Goal: Task Accomplishment & Management: Use online tool/utility

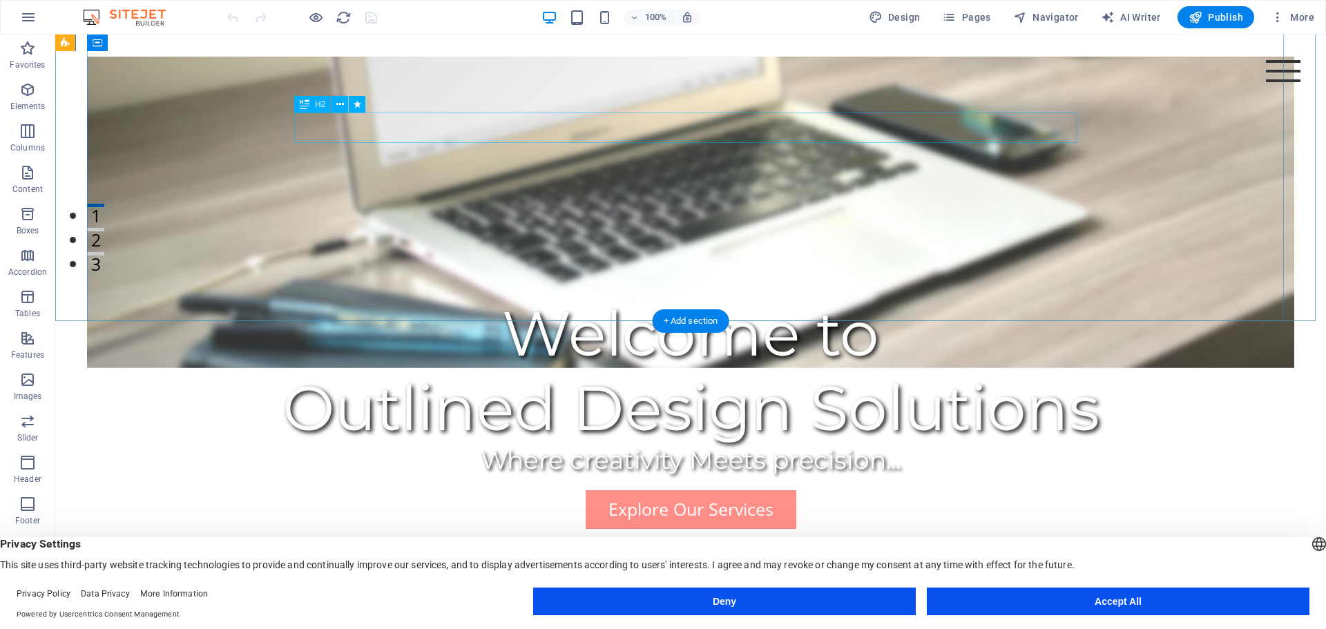
scroll to position [207, 0]
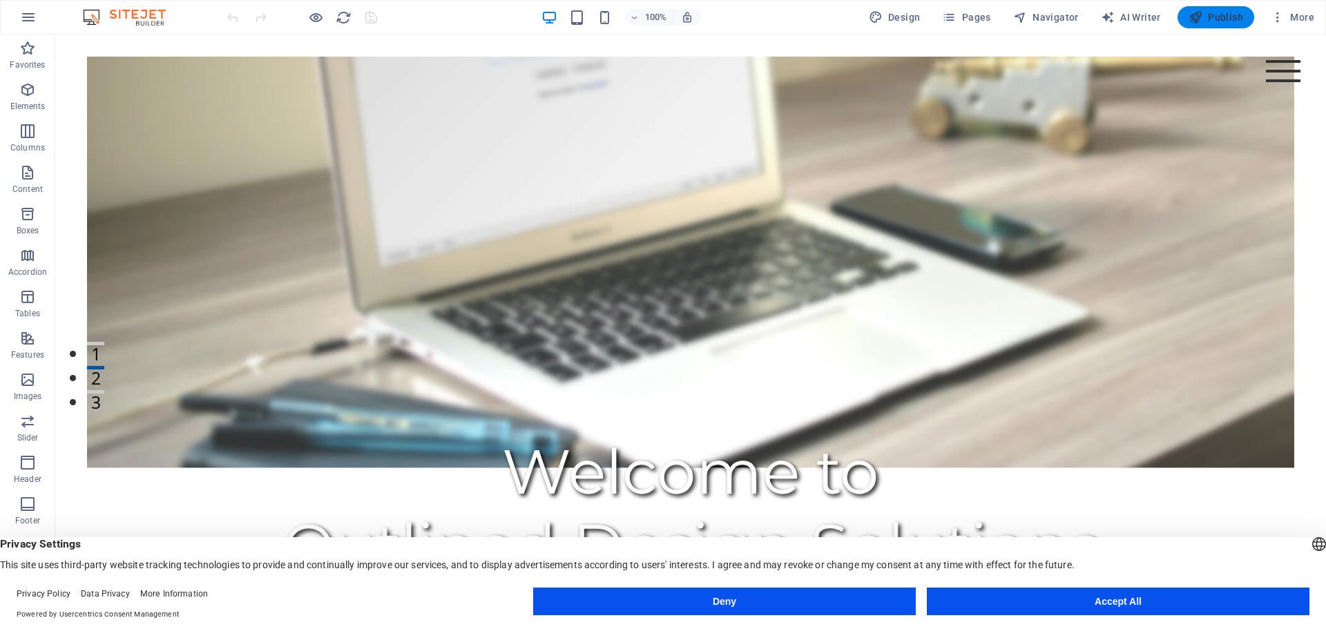
click at [1198, 21] on icon "button" at bounding box center [1196, 17] width 14 height 14
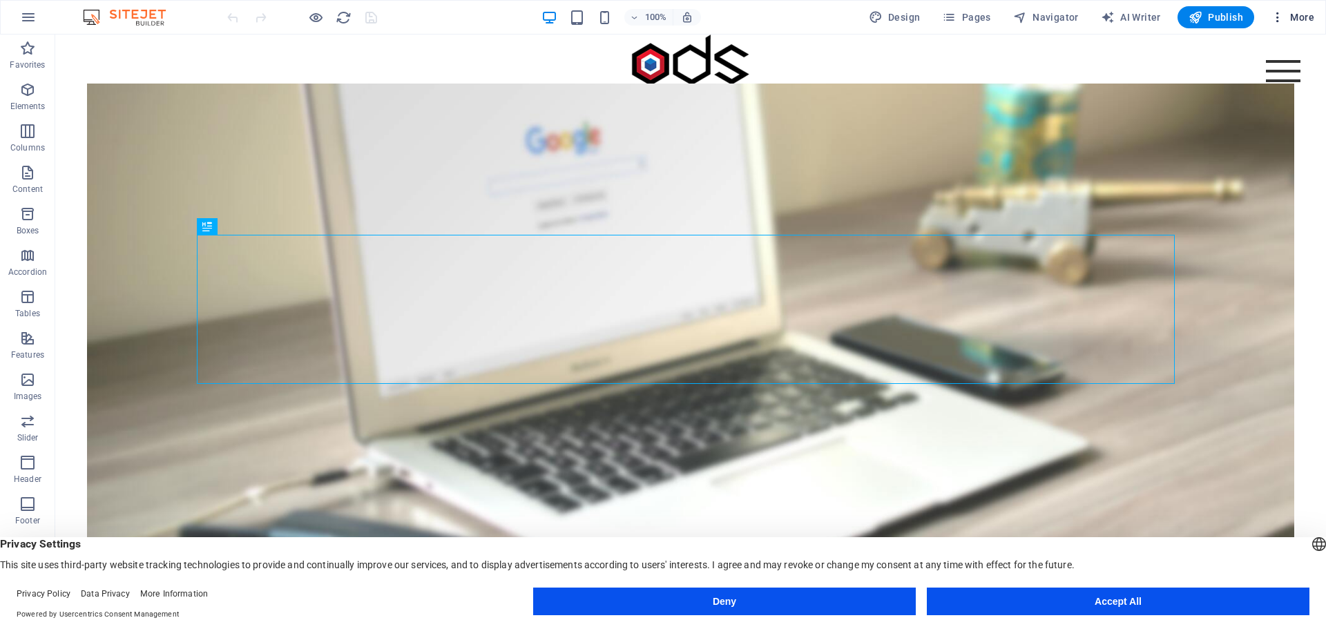
click at [1307, 9] on button "More" at bounding box center [1292, 17] width 55 height 22
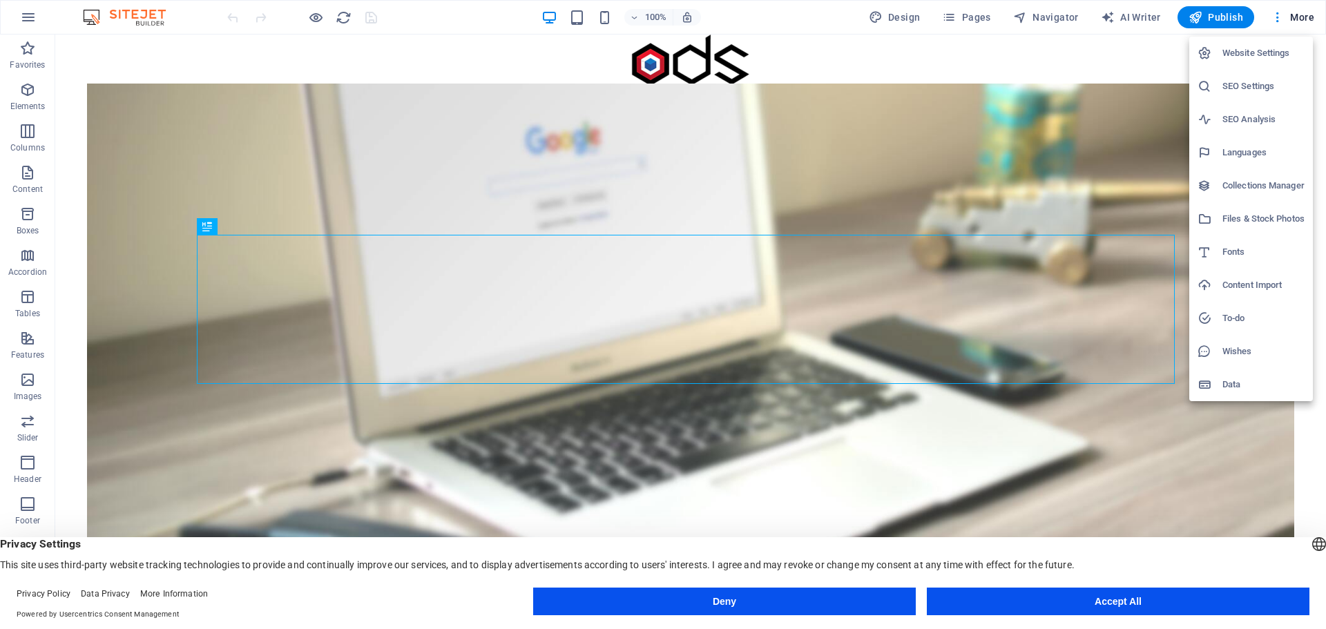
click at [1253, 278] on h6 "Content Import" at bounding box center [1264, 285] width 82 height 17
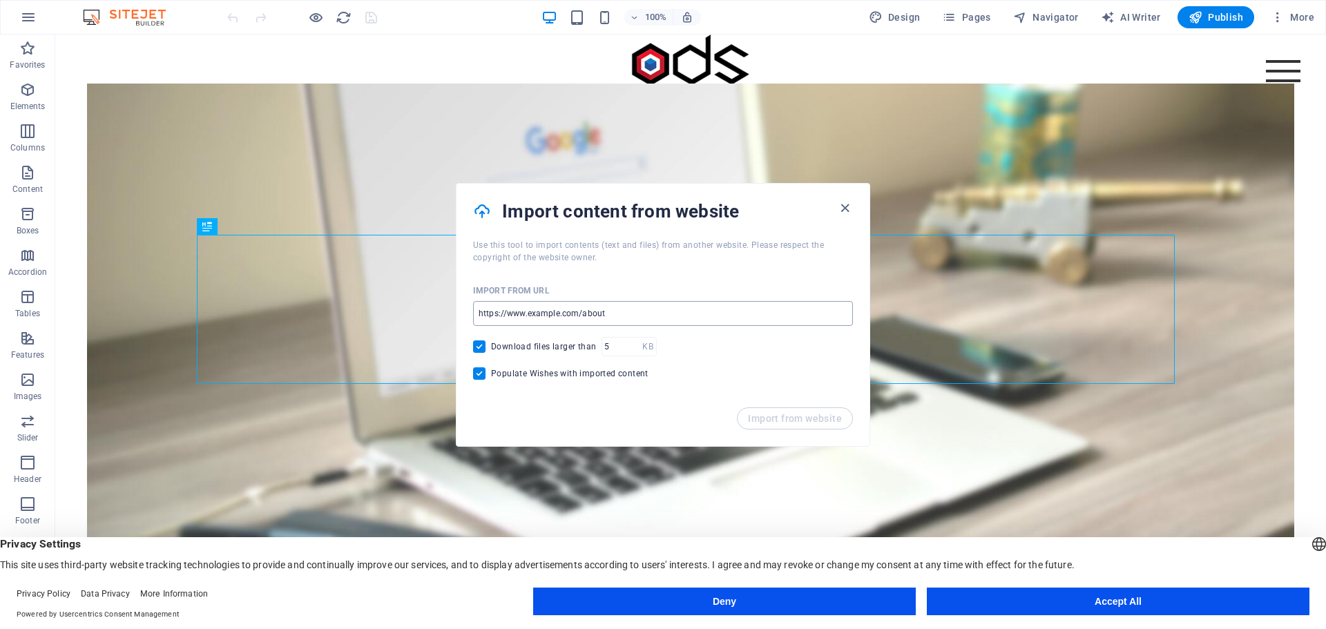
click at [586, 312] on input "url" at bounding box center [663, 313] width 380 height 25
click at [848, 211] on icon "button" at bounding box center [845, 208] width 16 height 16
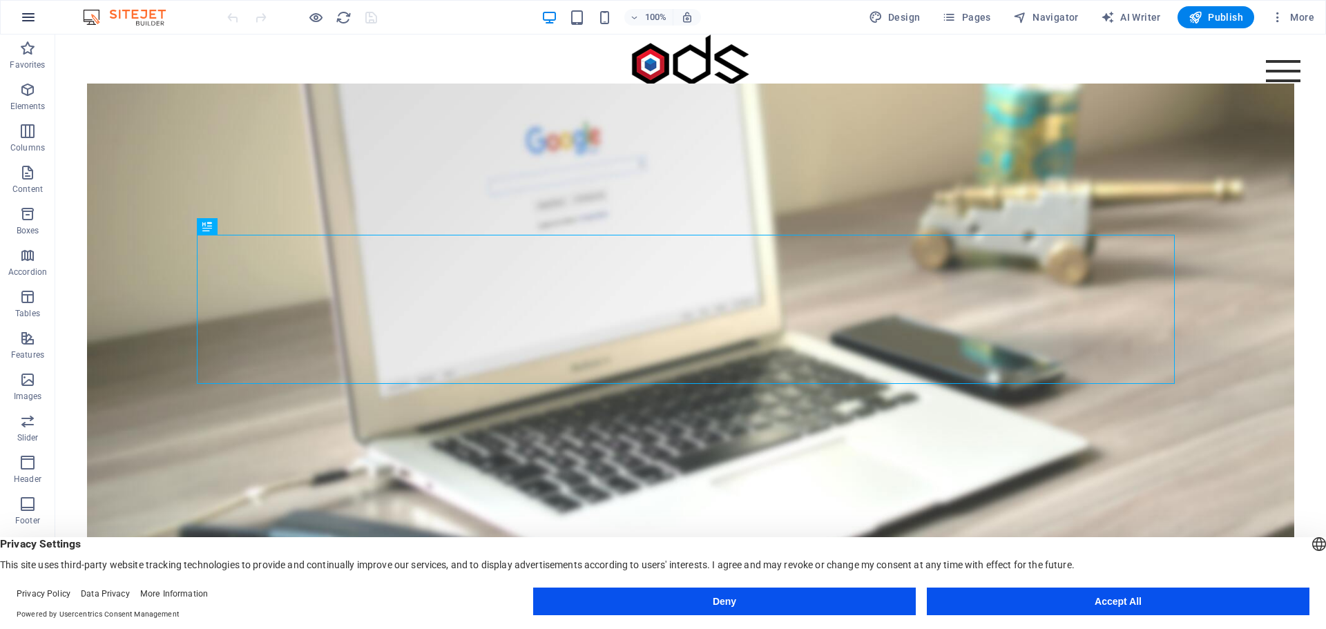
click at [30, 15] on icon "button" at bounding box center [28, 17] width 17 height 17
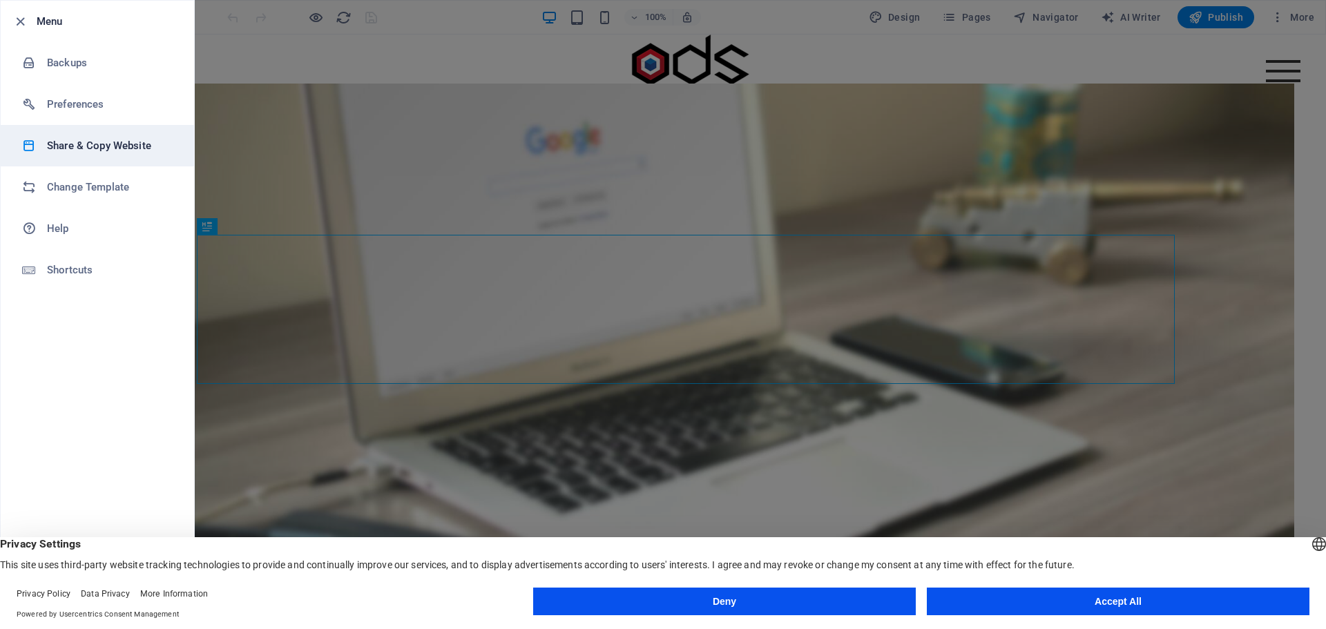
click at [140, 153] on h6 "Share & Copy Website" at bounding box center [111, 145] width 128 height 17
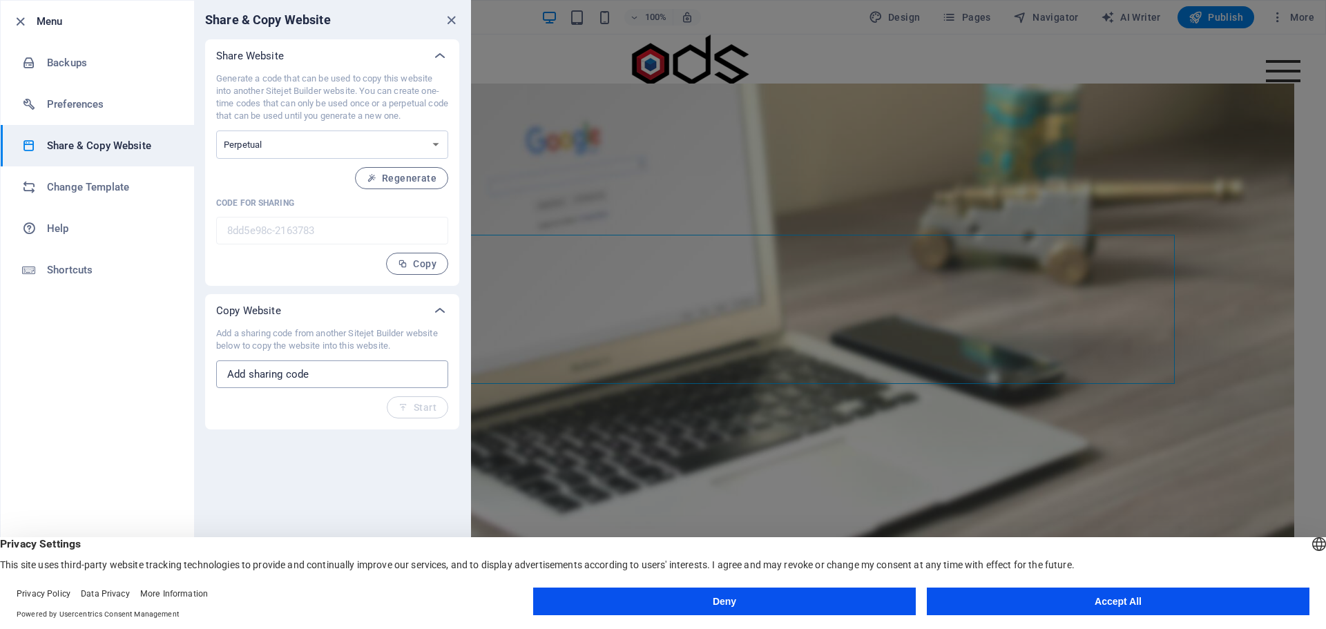
click at [299, 371] on input "text" at bounding box center [332, 375] width 232 height 28
